Goal: Information Seeking & Learning: Learn about a topic

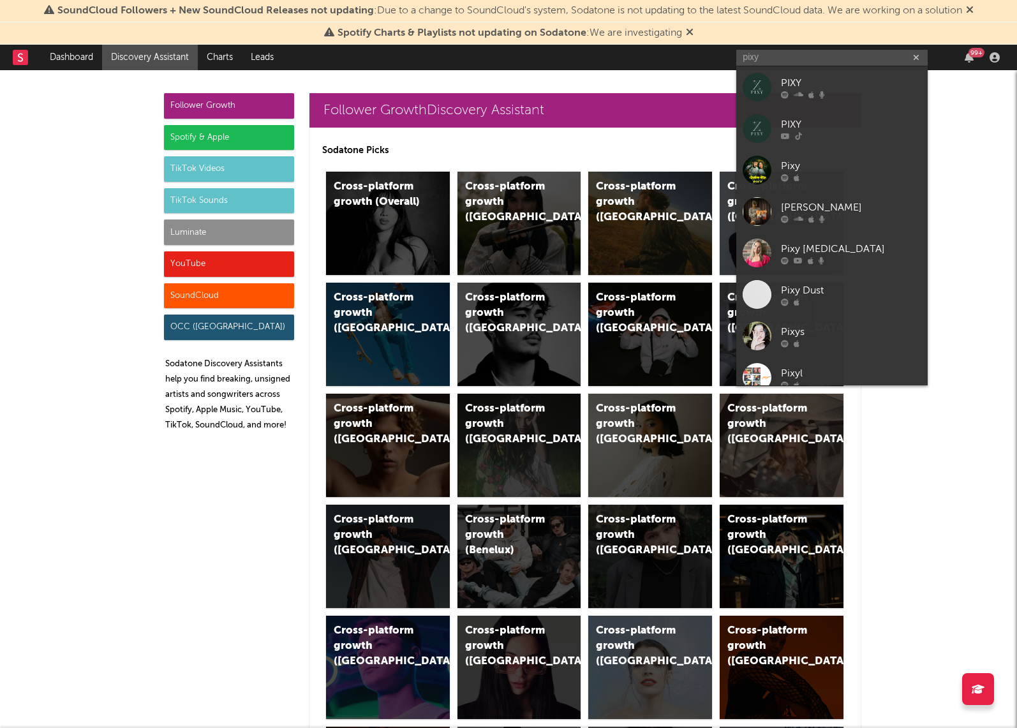
scroll to position [17, 0]
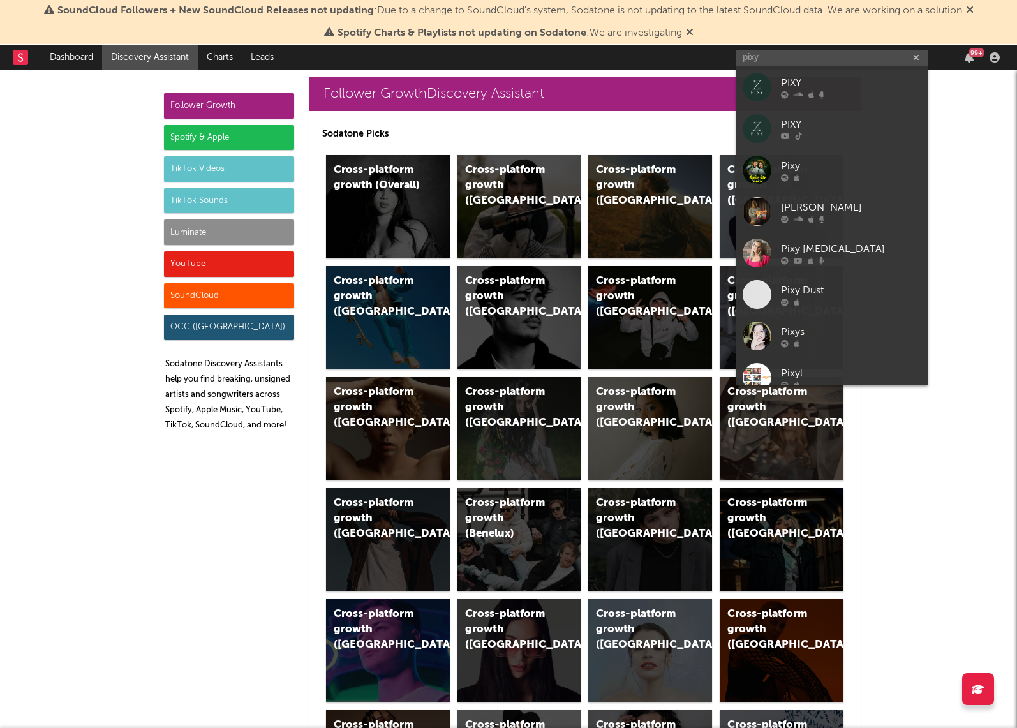
click at [833, 53] on input "pixy" at bounding box center [831, 58] width 191 height 16
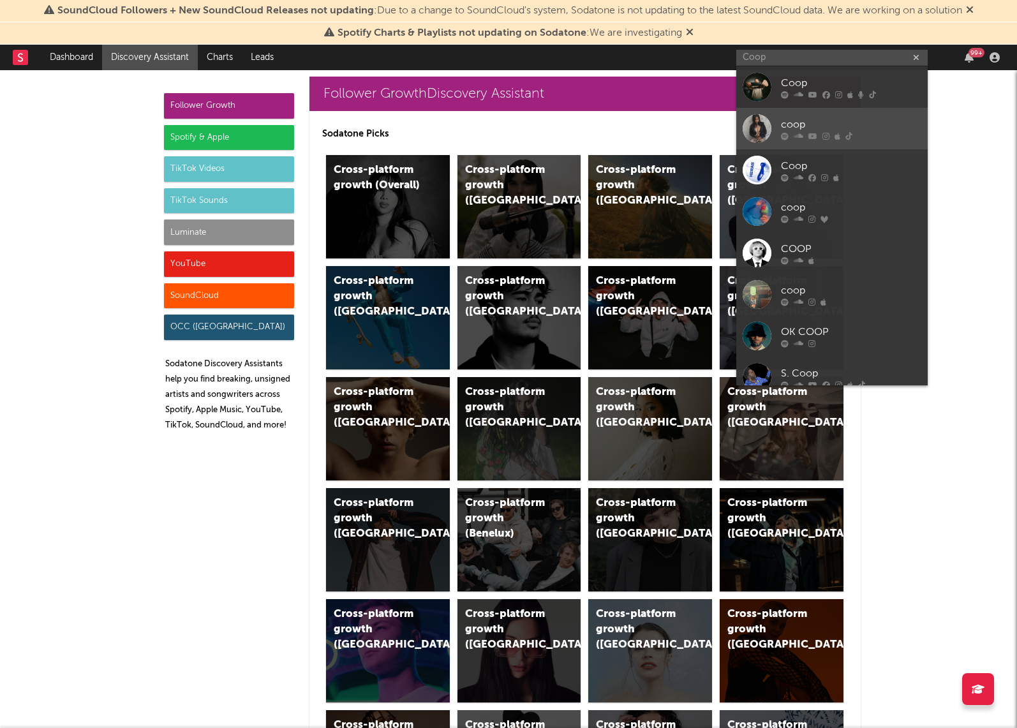
type input "Coop"
click at [807, 117] on div "coop" at bounding box center [851, 124] width 140 height 15
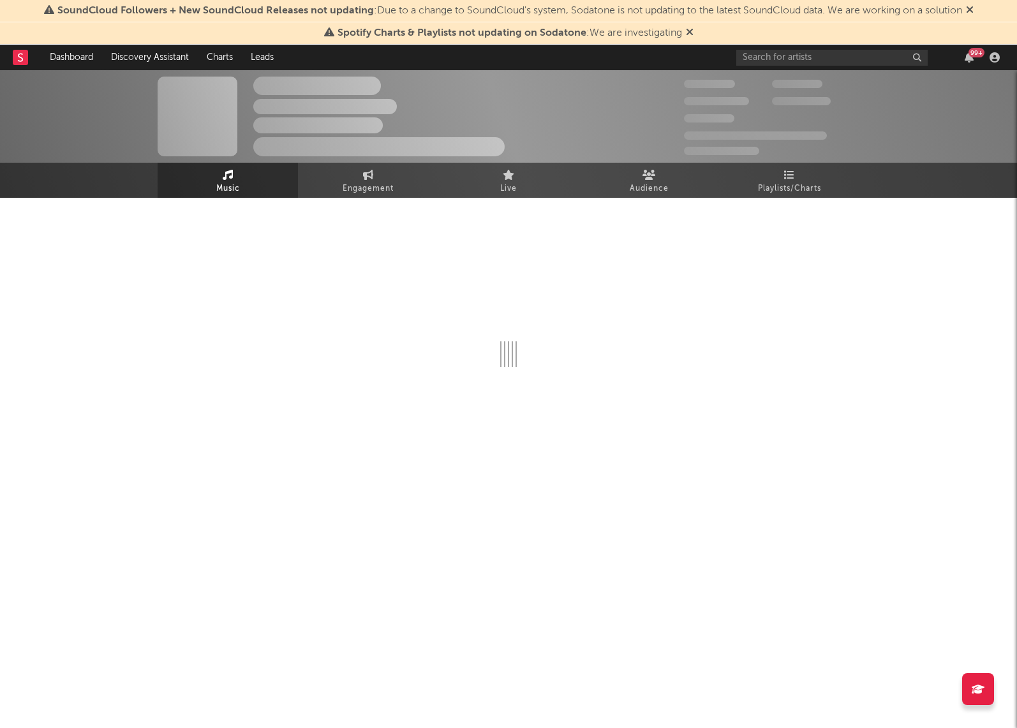
select select "6m"
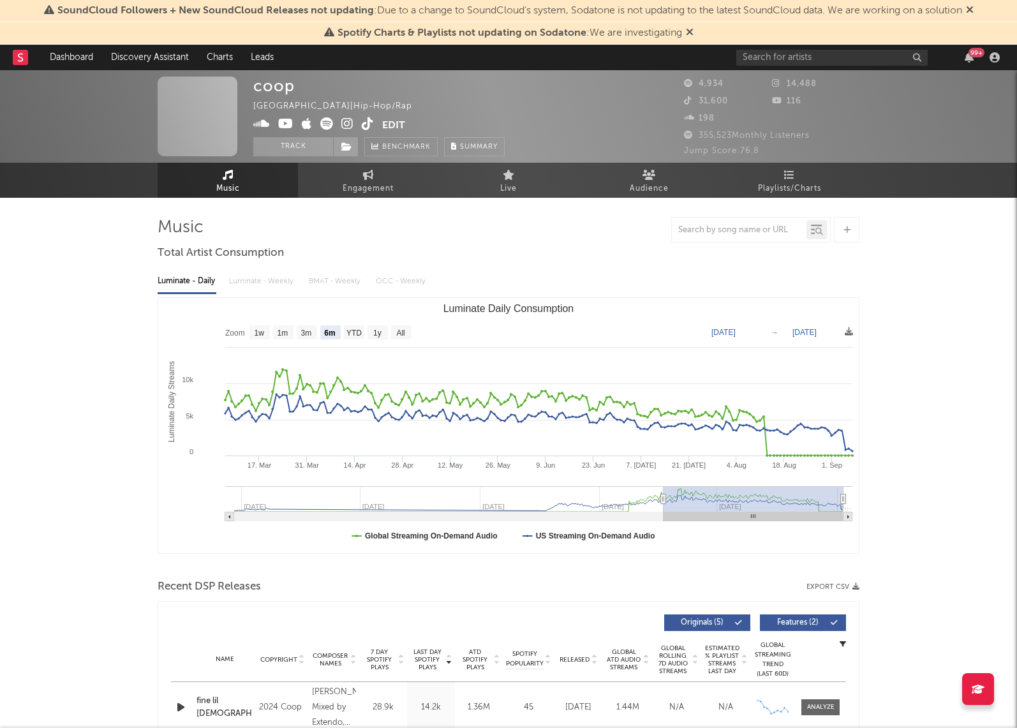
select select "6m"
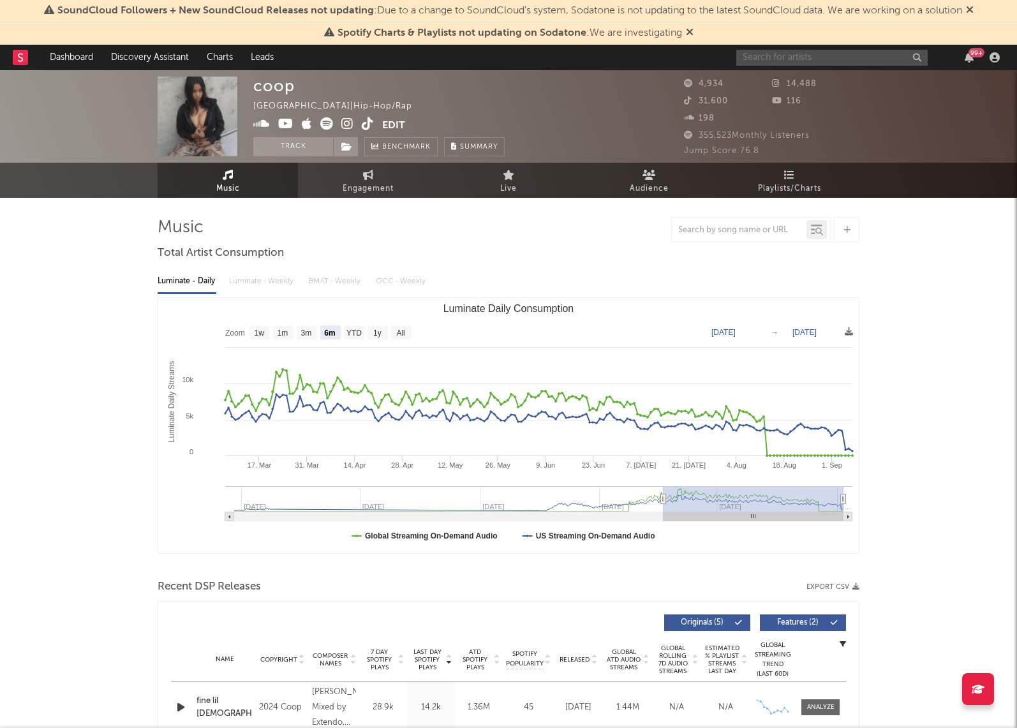
click at [827, 56] on input "text" at bounding box center [831, 58] width 191 height 16
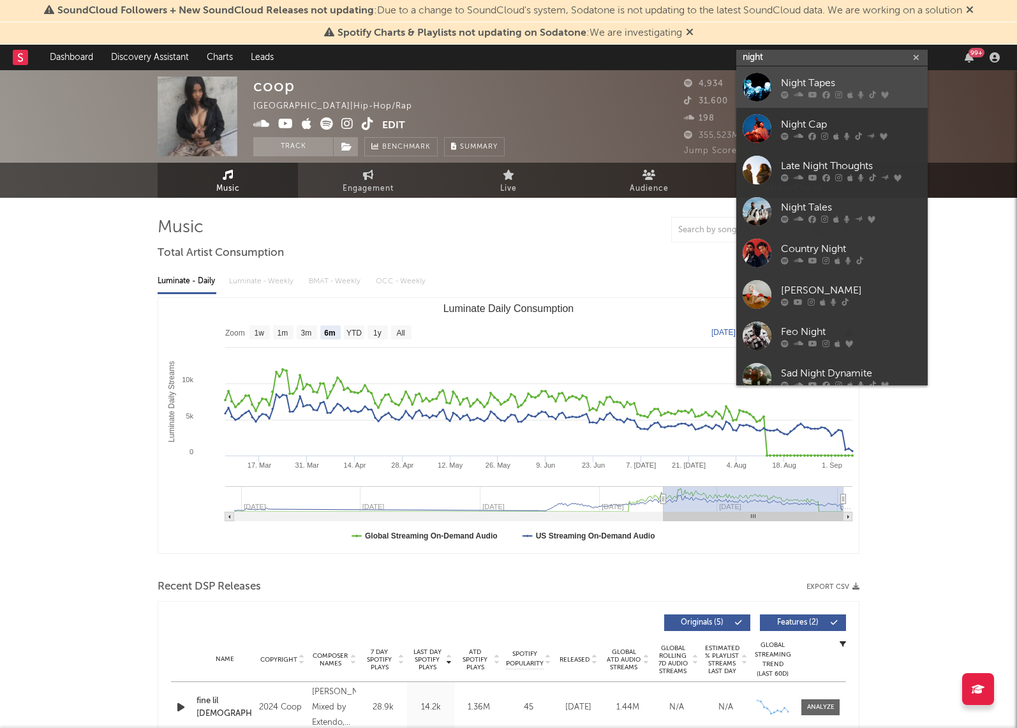
type input "night"
click at [845, 91] on div at bounding box center [851, 95] width 140 height 8
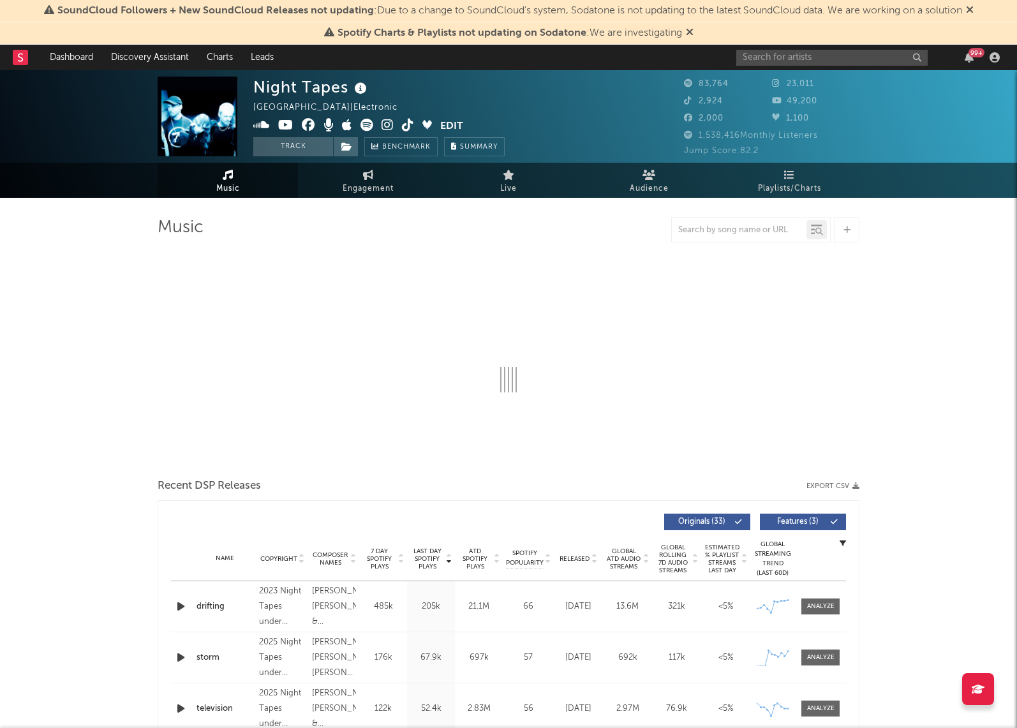
select select "6m"
